Goal: Task Accomplishment & Management: Use online tool/utility

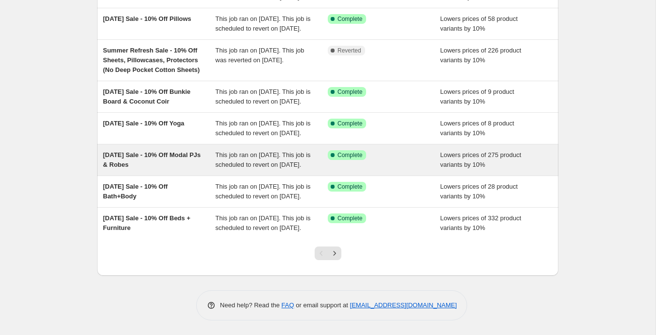
scroll to position [263, 0]
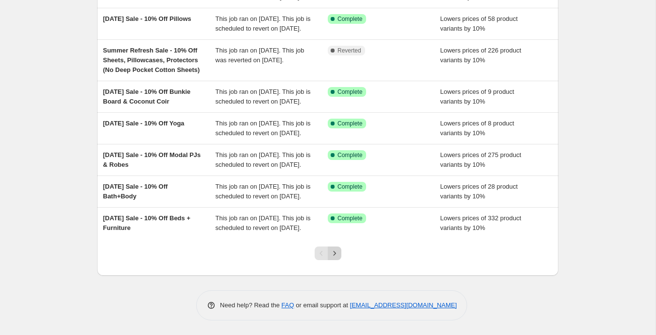
click at [336, 250] on icon "Next" at bounding box center [335, 253] width 10 height 10
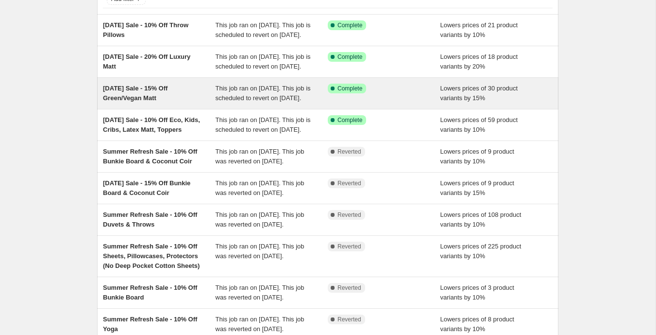
scroll to position [72, 0]
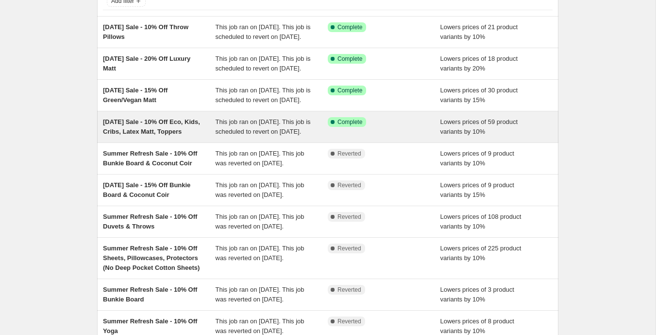
click at [204, 137] on div "Labor Day Sale - 10% Off Eco, Kids, Cribs, Latex Matt, Toppers" at bounding box center [159, 126] width 113 height 19
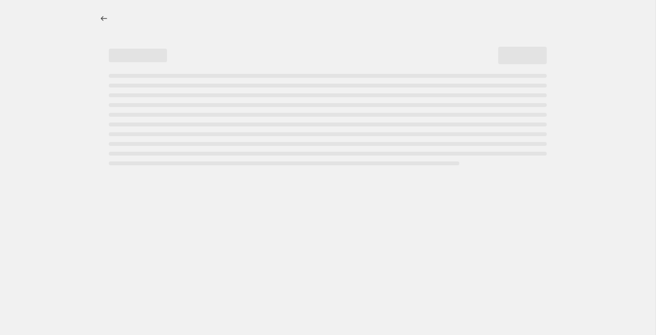
select select "percentage"
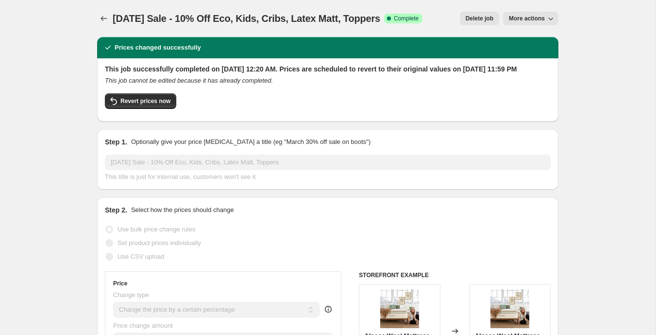
click at [516, 19] on span "More actions" at bounding box center [527, 19] width 36 height 8
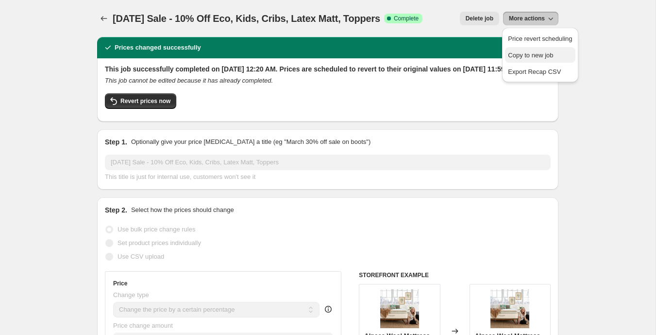
click at [524, 51] on span "Copy to new job" at bounding box center [540, 56] width 64 height 10
select select "percentage"
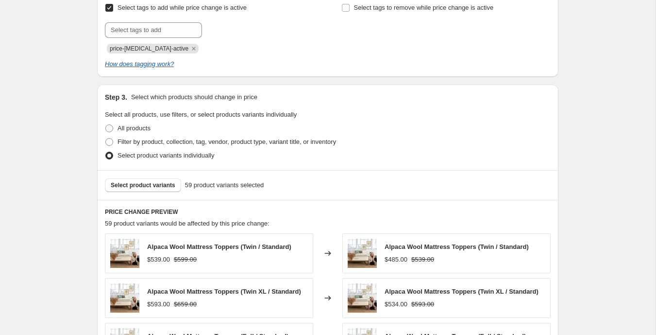
scroll to position [423, 0]
click at [154, 185] on span "Select product variants" at bounding box center [143, 186] width 65 height 8
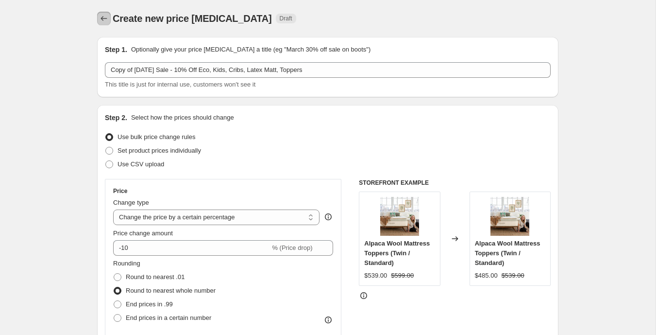
click at [103, 18] on icon "Price change jobs" at bounding box center [104, 19] width 10 height 10
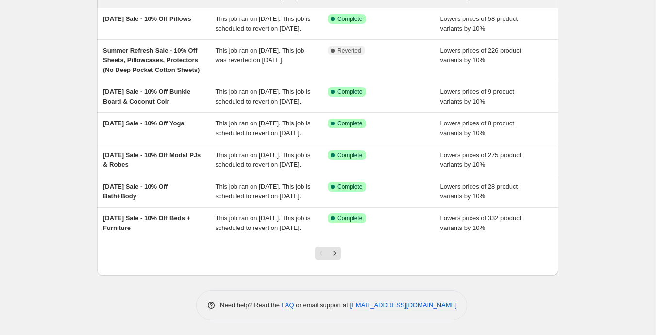
scroll to position [263, 0]
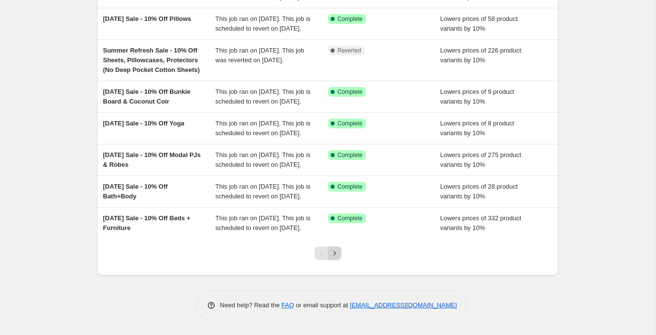
click at [339, 250] on icon "Next" at bounding box center [335, 253] width 10 height 10
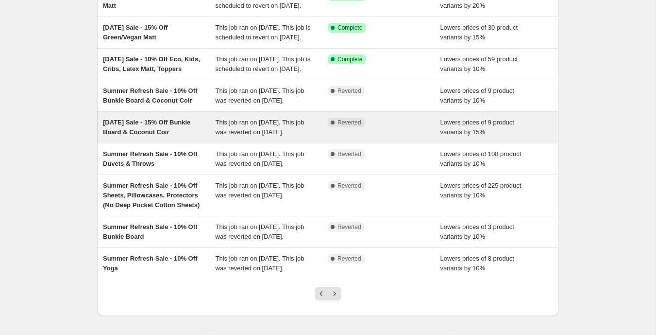
scroll to position [91, 0]
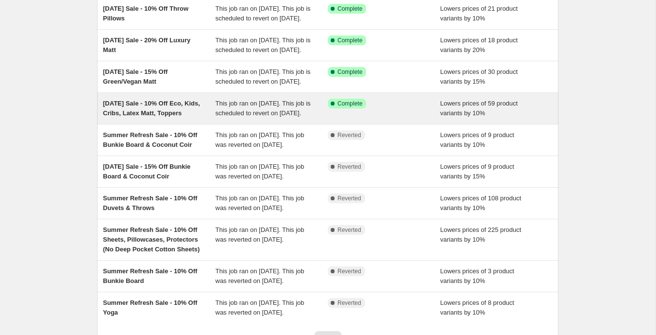
click at [200, 118] on div "Labor Day Sale - 10% Off Eco, Kids, Cribs, Latex Matt, Toppers" at bounding box center [159, 108] width 113 height 19
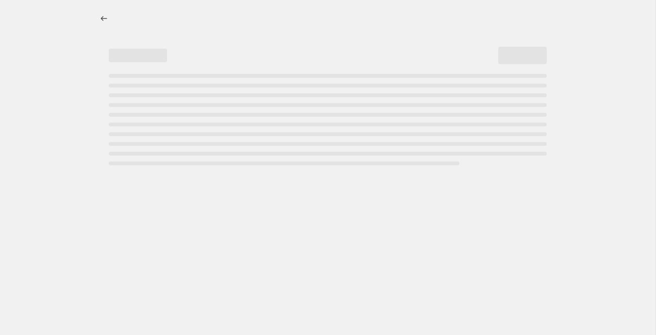
select select "percentage"
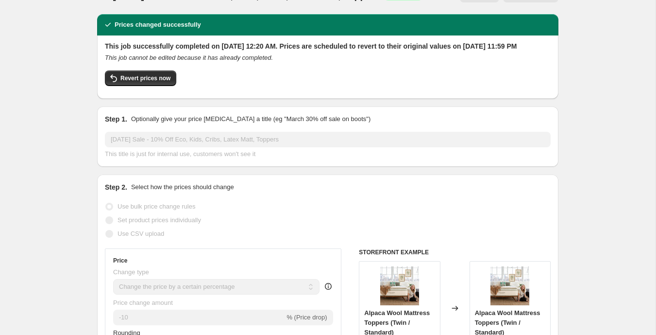
scroll to position [25, 0]
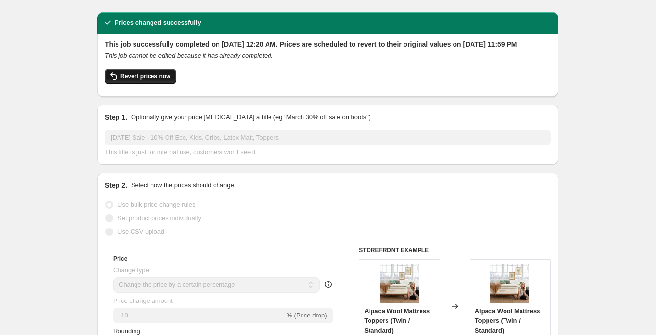
click at [150, 80] on span "Revert prices now" at bounding box center [146, 76] width 50 height 8
checkbox input "false"
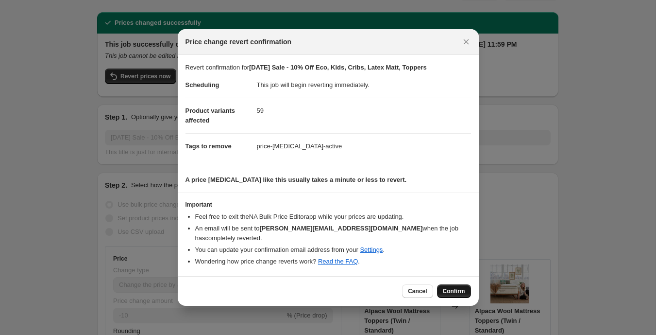
click at [449, 287] on span "Confirm" at bounding box center [454, 291] width 22 height 8
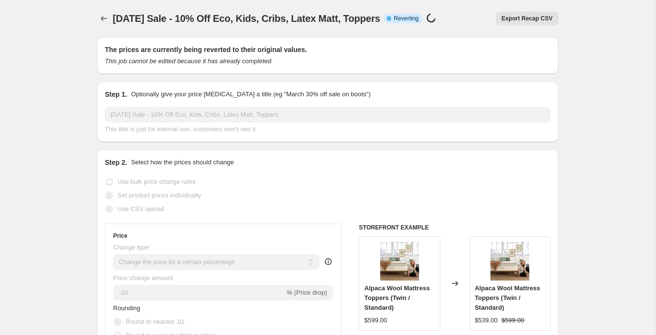
select select "percentage"
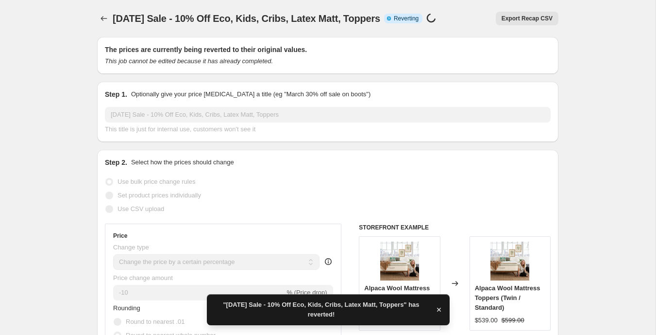
checkbox input "true"
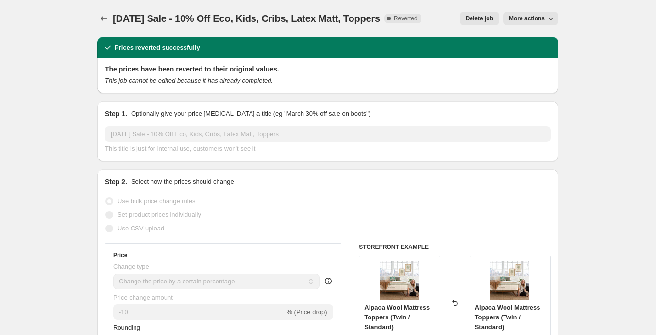
click at [523, 19] on span "More actions" at bounding box center [527, 19] width 36 height 8
click at [525, 36] on span "Copy to new job" at bounding box center [530, 38] width 45 height 7
select select "percentage"
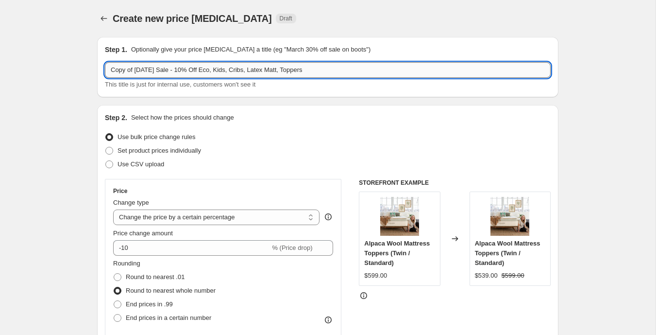
click at [135, 70] on input "Copy of Labor Day Sale - 10% Off Eco, Kids, Cribs, Latex Matt, Toppers" at bounding box center [328, 70] width 446 height 16
drag, startPoint x: 135, startPoint y: 70, endPoint x: 97, endPoint y: 69, distance: 38.0
click at [97, 69] on div "Step 1. Optionally give your price change job a title (eg "March 30% off sale o…" at bounding box center [328, 67] width 462 height 60
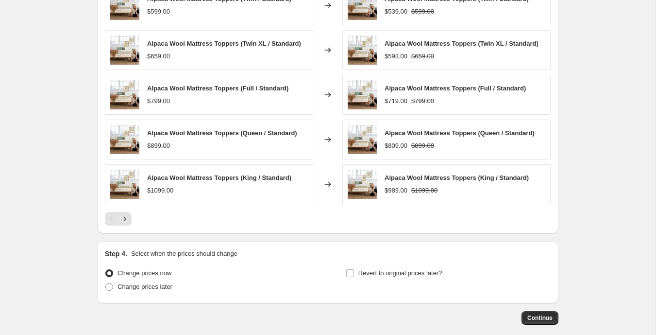
scroll to position [721, 0]
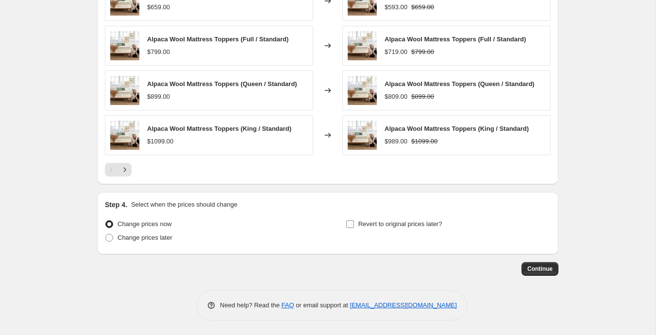
type input "Labor Day Sale - 10% Off Eco, Kids, Cribs, Latex Matt, Toppers"
click at [350, 223] on input "Revert to original prices later?" at bounding box center [350, 224] width 8 height 8
checkbox input "true"
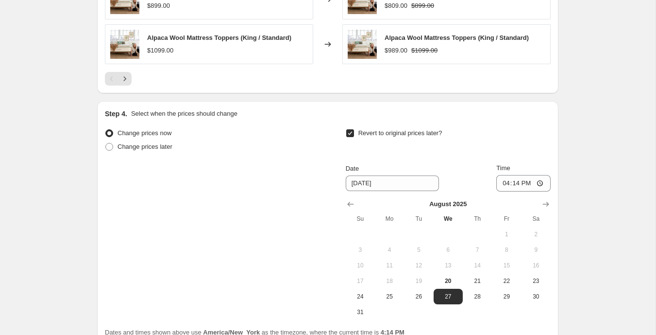
scroll to position [828, 0]
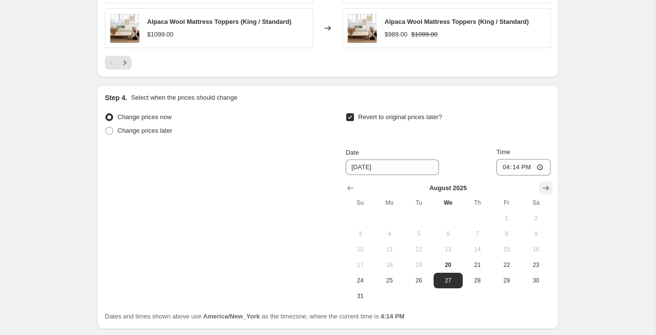
click at [544, 186] on icon "Show next month, September 2025" at bounding box center [546, 188] width 10 height 10
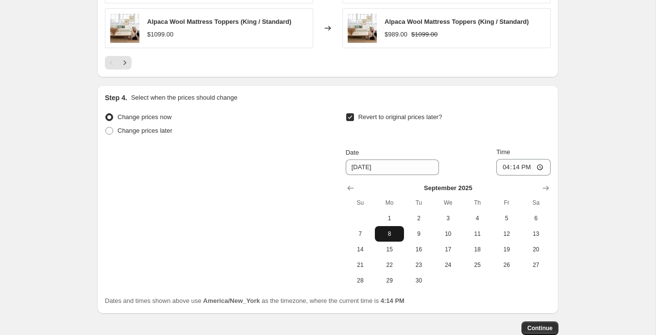
click at [392, 232] on span "8" at bounding box center [389, 234] width 21 height 8
type input "9/8/2025"
click at [502, 167] on input "16:14" at bounding box center [524, 167] width 54 height 17
type input "23:59"
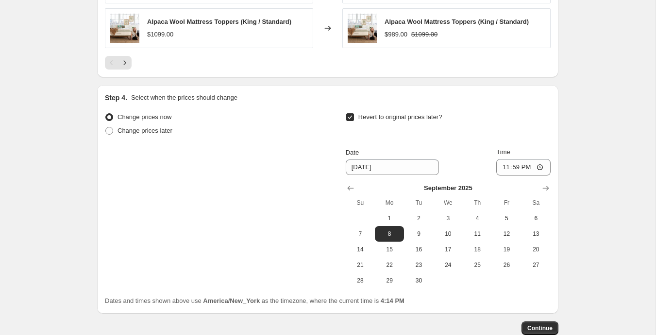
scroll to position [845, 0]
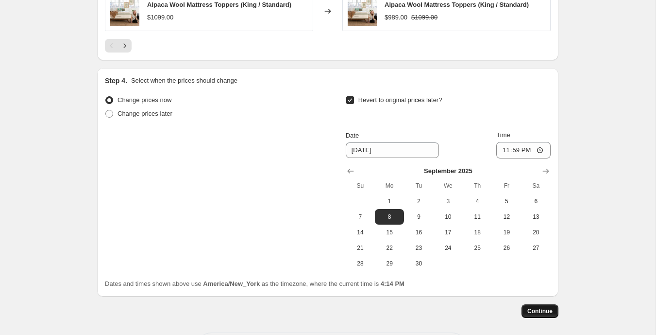
click at [547, 310] on span "Continue" at bounding box center [540, 311] width 25 height 8
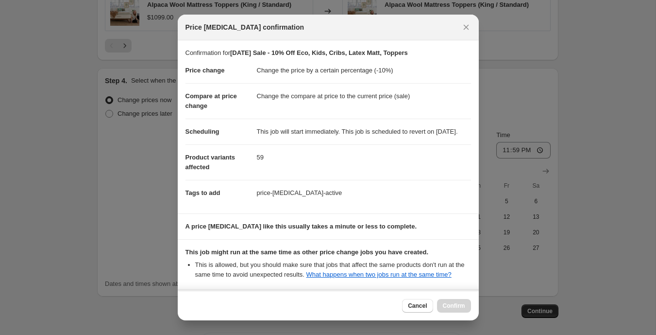
scroll to position [120, 0]
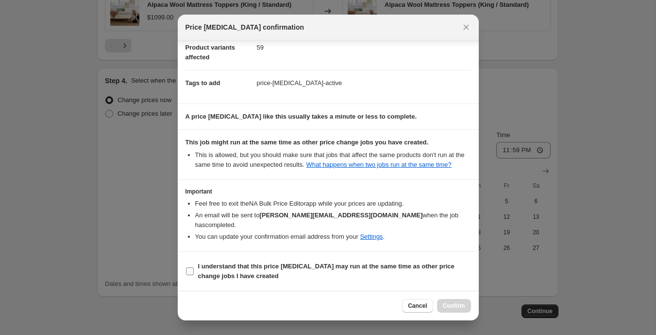
click at [189, 270] on input "I understand that this price change job may run at the same time as other price…" at bounding box center [190, 271] width 8 height 8
checkbox input "true"
click at [450, 304] on span "Confirm" at bounding box center [454, 306] width 22 height 8
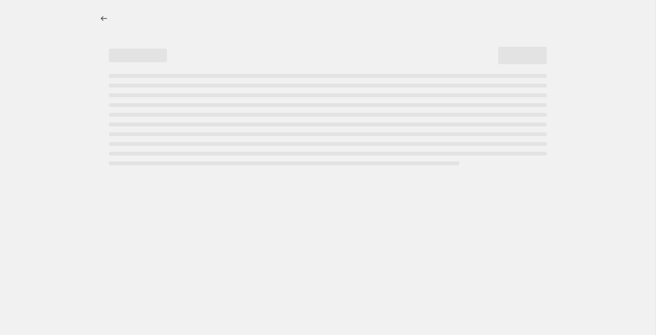
select select "percentage"
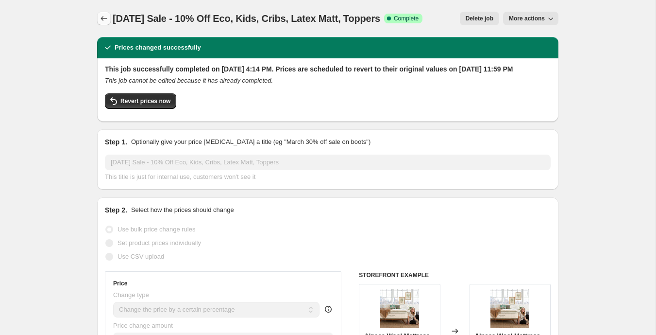
click at [103, 18] on icon "Price change jobs" at bounding box center [104, 18] width 6 height 5
